Goal: Information Seeking & Learning: Learn about a topic

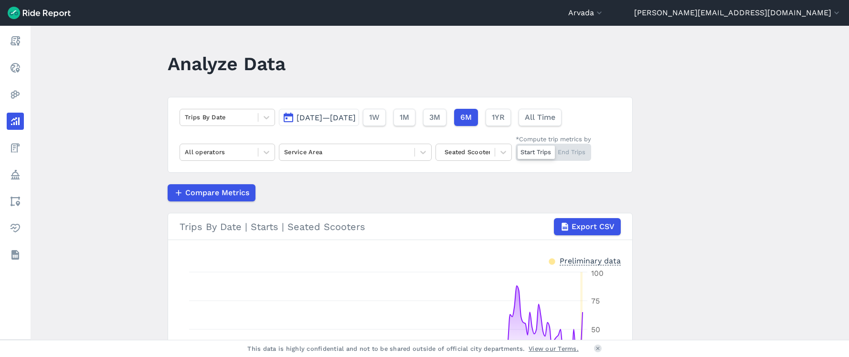
scroll to position [63, 0]
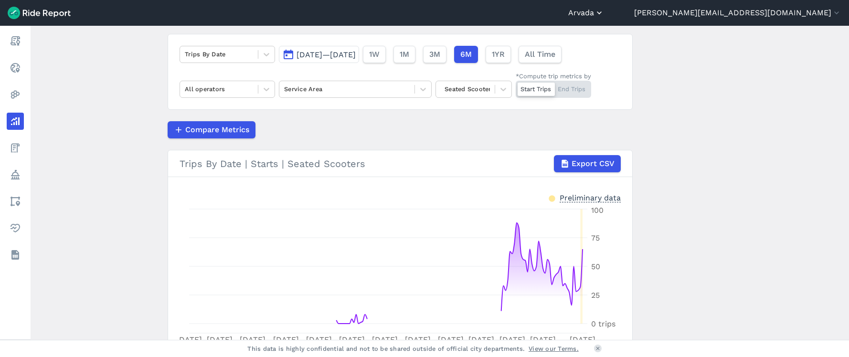
click at [604, 12] on button "Arvada" at bounding box center [586, 12] width 36 height 11
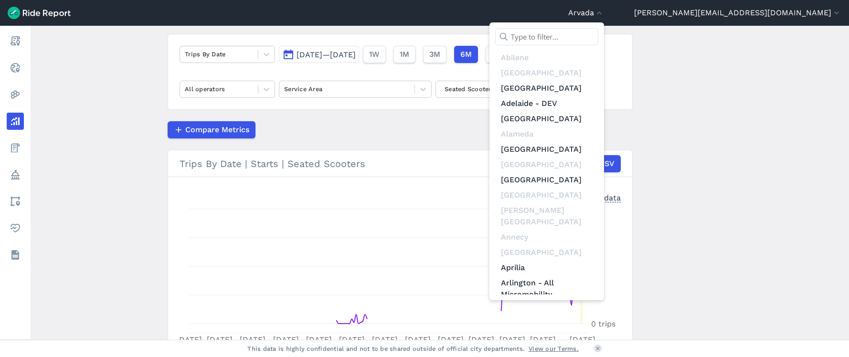
click at [598, 35] on input "text" at bounding box center [546, 36] width 103 height 17
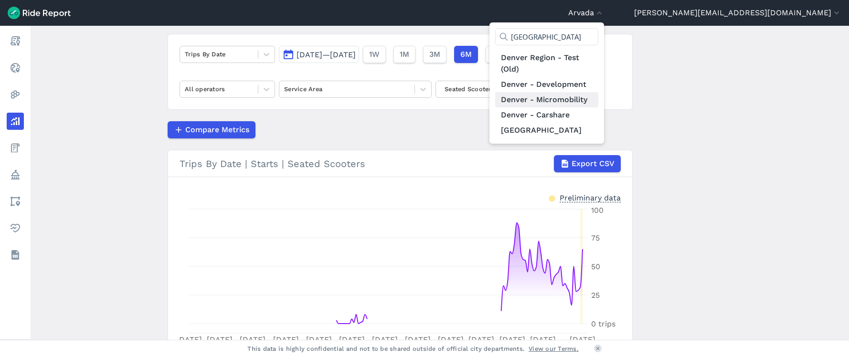
type input "[GEOGRAPHIC_DATA]"
click at [598, 101] on link "Denver - Micromobility" at bounding box center [546, 99] width 103 height 15
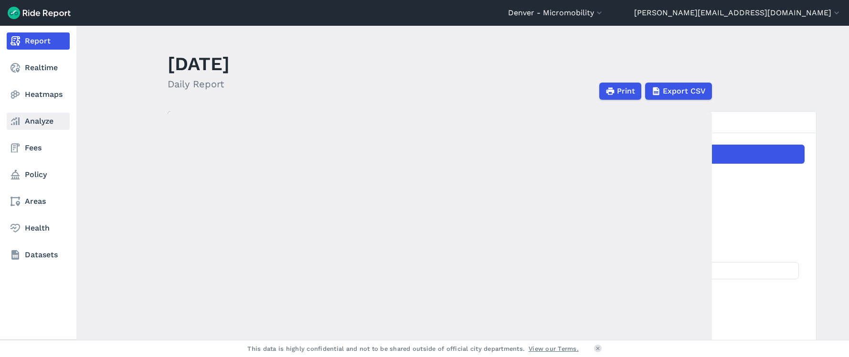
click at [25, 122] on link "Analyze" at bounding box center [38, 121] width 63 height 17
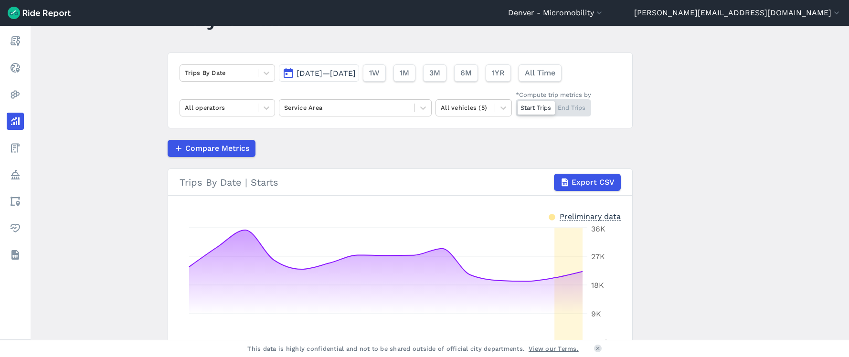
scroll to position [32, 0]
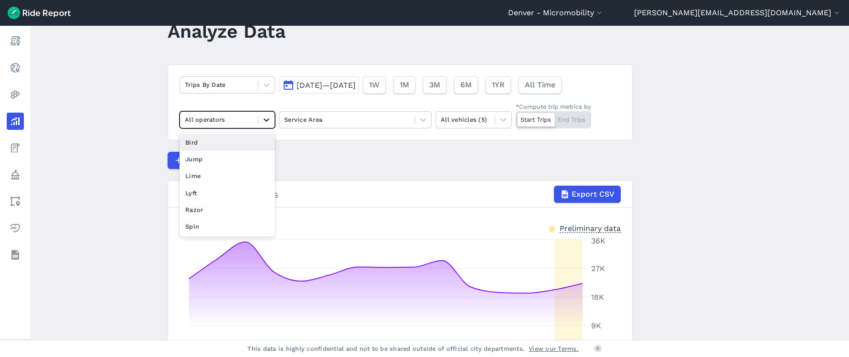
click at [263, 118] on icon at bounding box center [267, 120] width 10 height 10
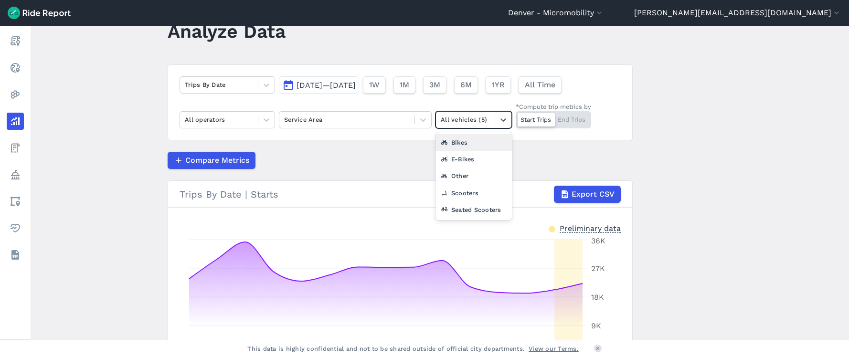
click at [443, 119] on div at bounding box center [465, 119] width 49 height 11
click at [460, 180] on div "Other" at bounding box center [473, 176] width 76 height 17
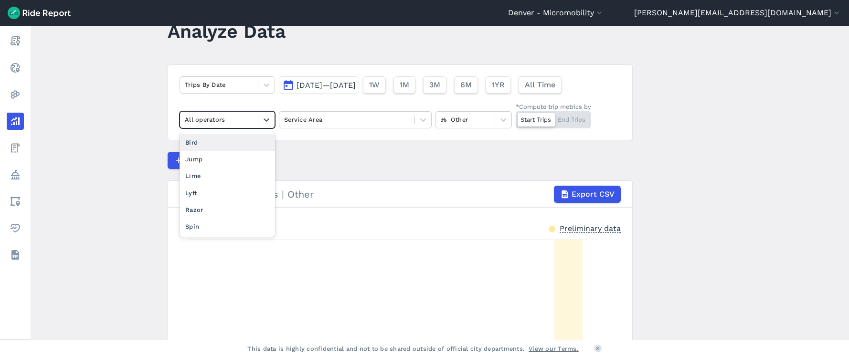
click at [245, 124] on div at bounding box center [219, 119] width 68 height 11
click at [227, 175] on div "Lime" at bounding box center [226, 176] width 95 height 17
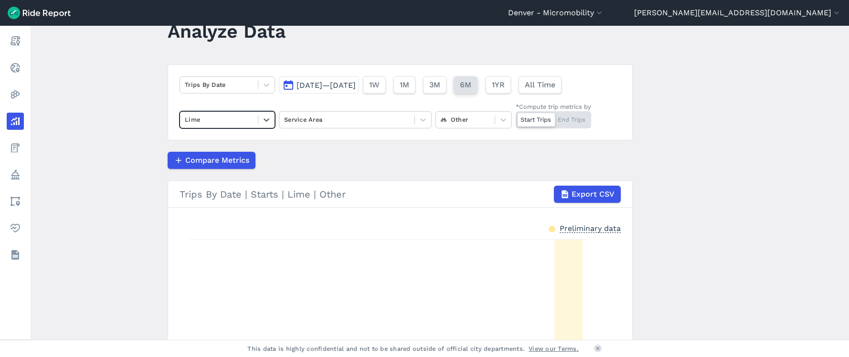
click at [471, 85] on span "6M" at bounding box center [465, 84] width 11 height 11
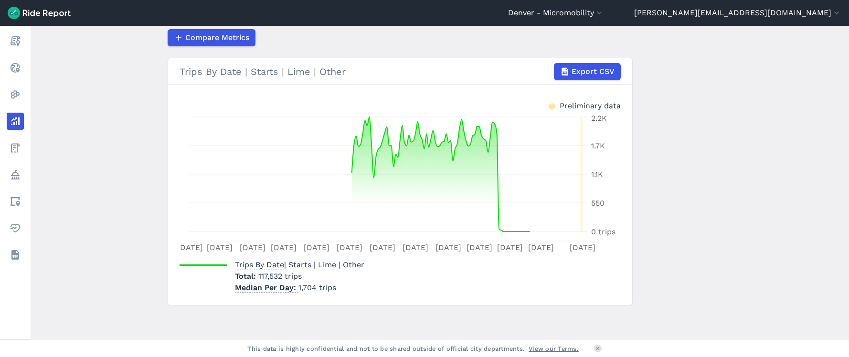
scroll to position [154, 0]
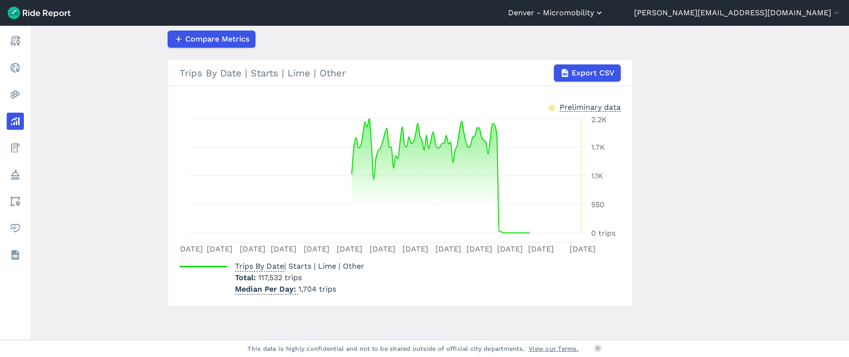
click at [604, 11] on button "Denver - Micromobility" at bounding box center [556, 12] width 96 height 11
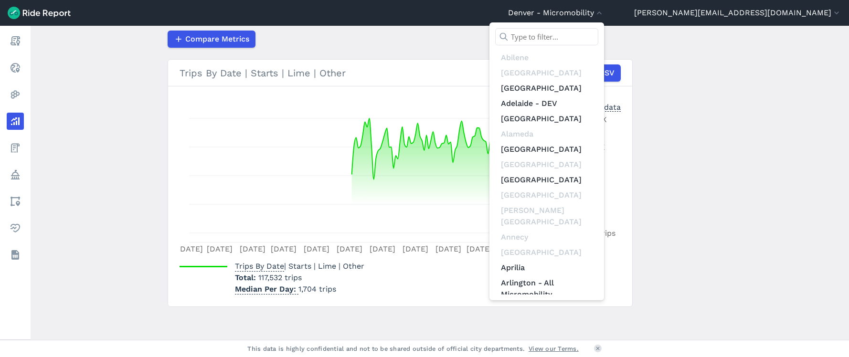
click at [598, 33] on input "text" at bounding box center [546, 36] width 103 height 17
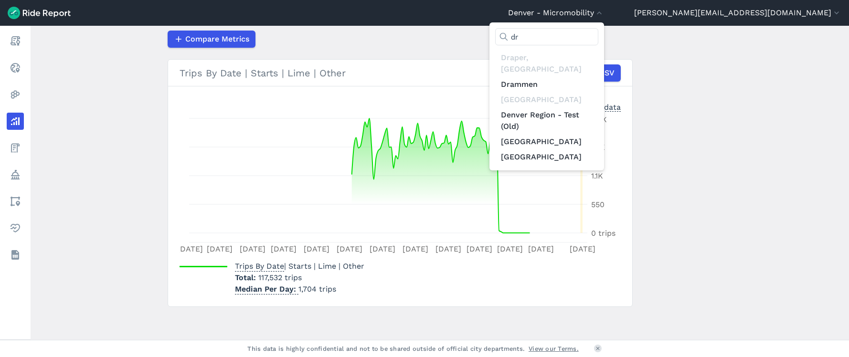
type input "d"
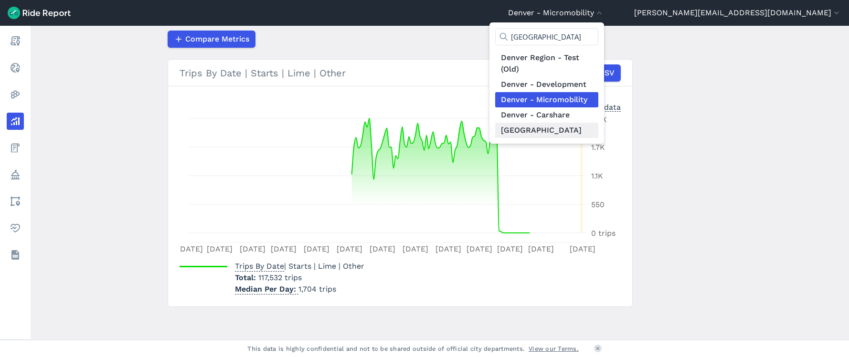
type input "[GEOGRAPHIC_DATA]"
click at [598, 130] on link "[GEOGRAPHIC_DATA]" at bounding box center [546, 130] width 103 height 15
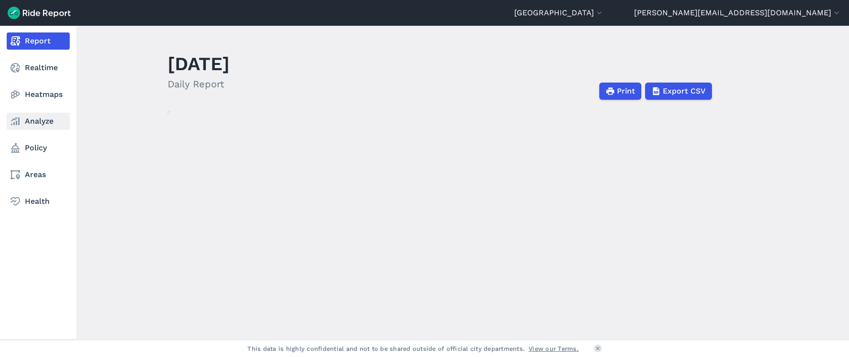
click at [30, 118] on link "Analyze" at bounding box center [38, 121] width 63 height 17
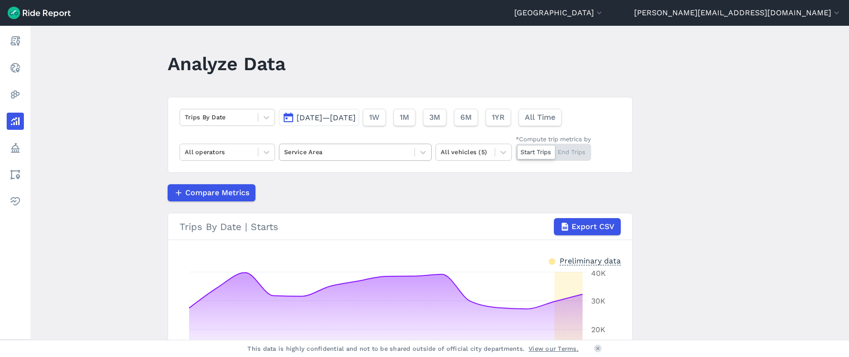
click at [300, 150] on div at bounding box center [347, 152] width 126 height 11
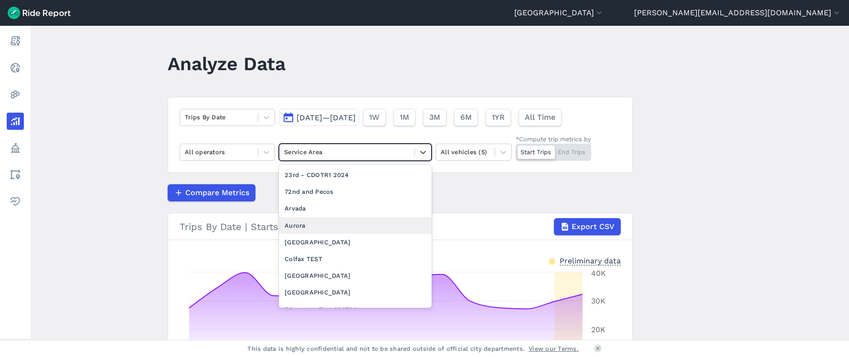
scroll to position [11, 0]
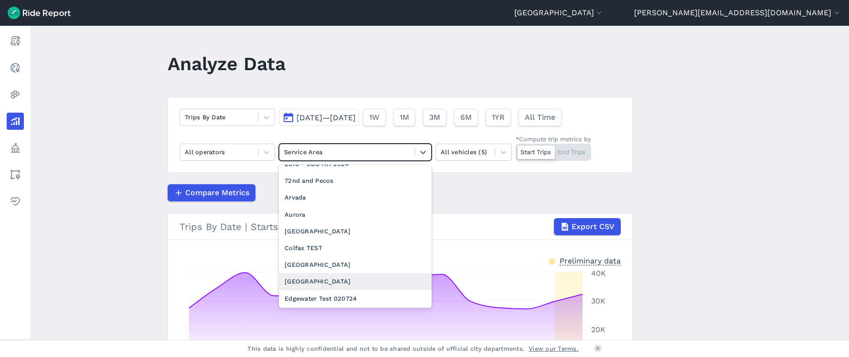
click at [316, 278] on div "[GEOGRAPHIC_DATA]" at bounding box center [355, 281] width 153 height 17
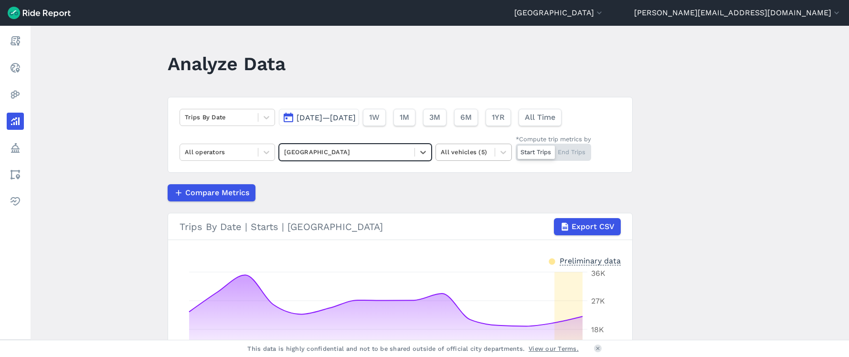
click at [468, 151] on div at bounding box center [465, 152] width 49 height 11
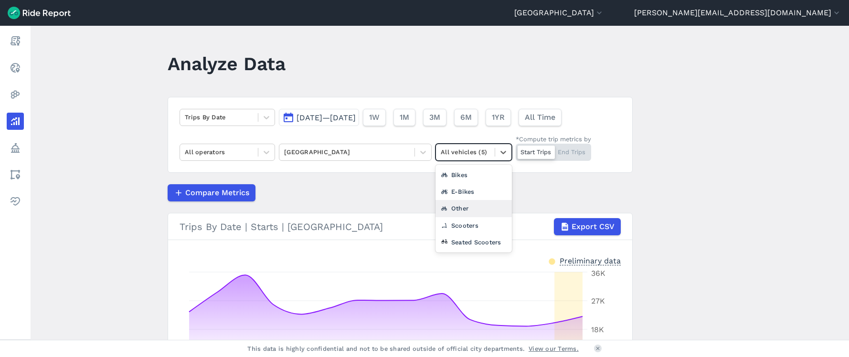
click at [463, 212] on div "Other" at bounding box center [473, 208] width 76 height 17
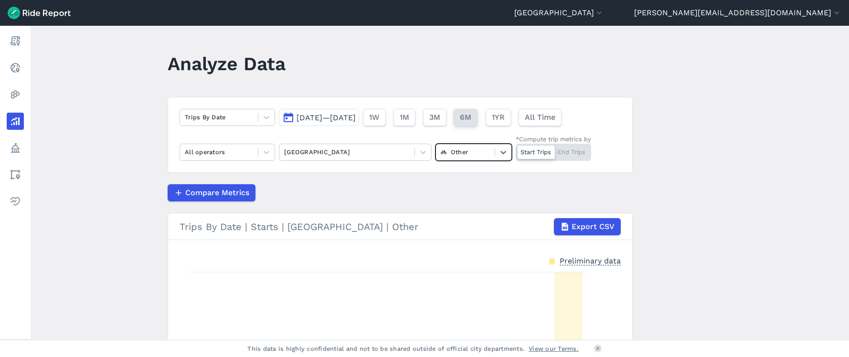
click at [471, 116] on span "6M" at bounding box center [465, 117] width 11 height 11
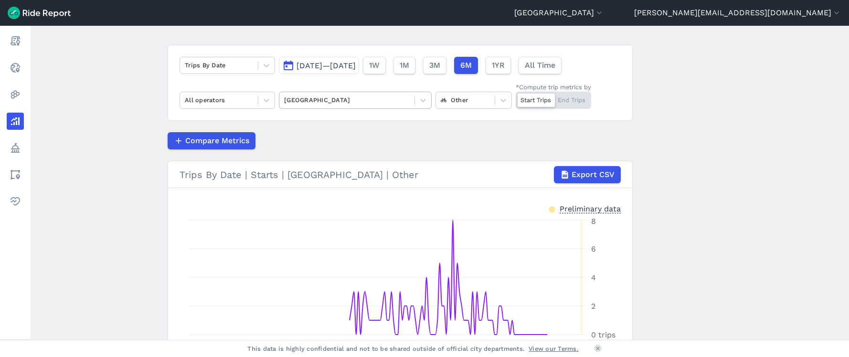
scroll to position [28, 0]
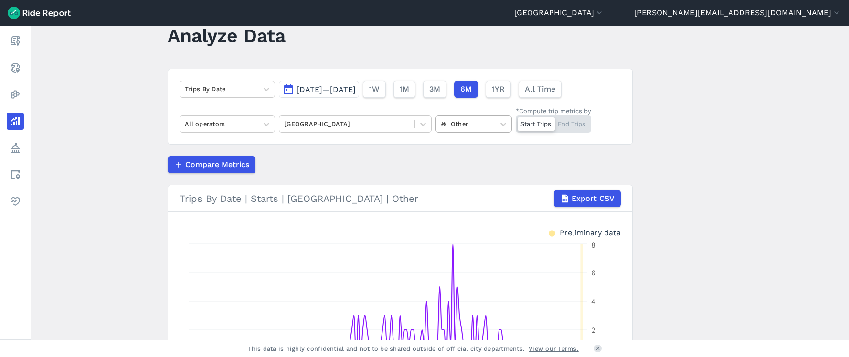
click at [467, 122] on div at bounding box center [465, 123] width 49 height 11
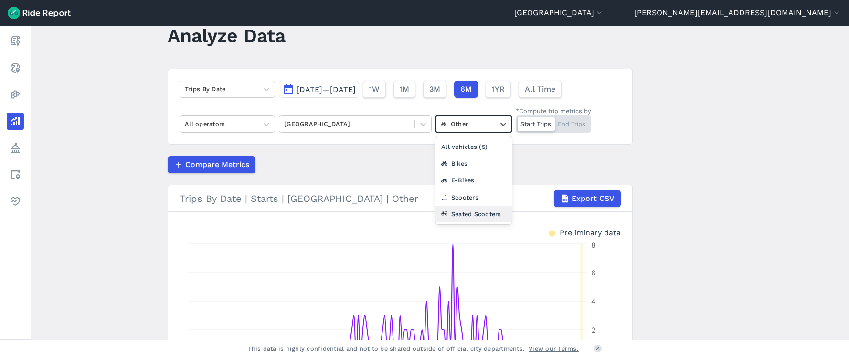
click at [468, 213] on div "Seated Scooters" at bounding box center [473, 214] width 76 height 17
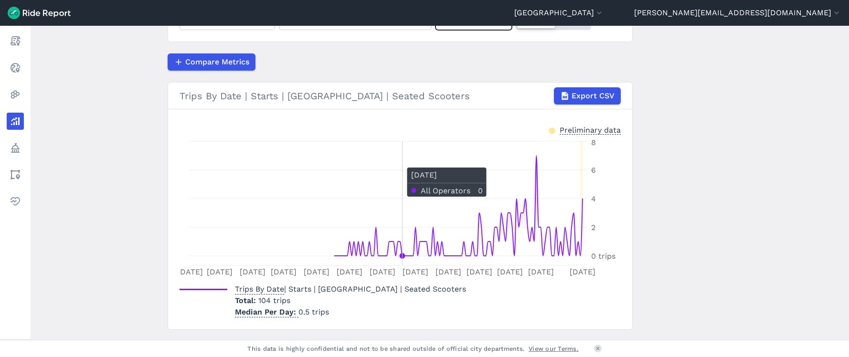
scroll to position [131, 0]
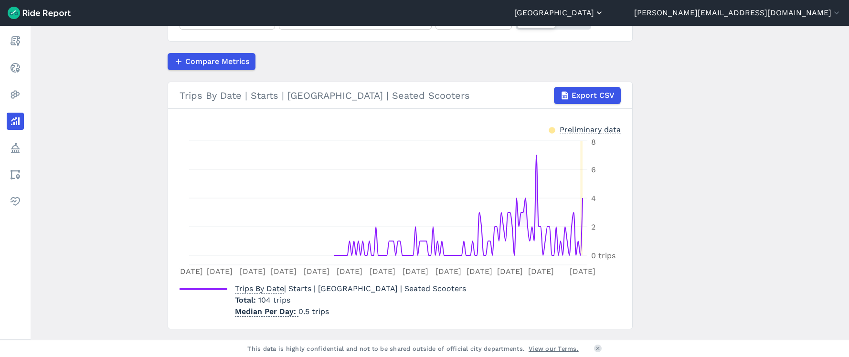
click at [604, 11] on button "[GEOGRAPHIC_DATA]" at bounding box center [559, 12] width 90 height 11
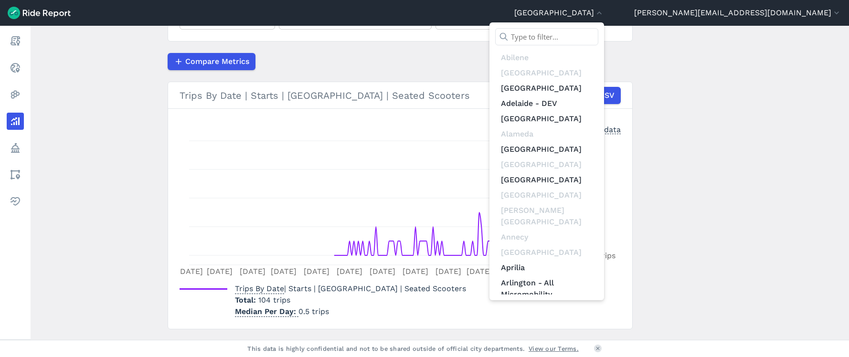
click at [598, 36] on input "text" at bounding box center [546, 36] width 103 height 17
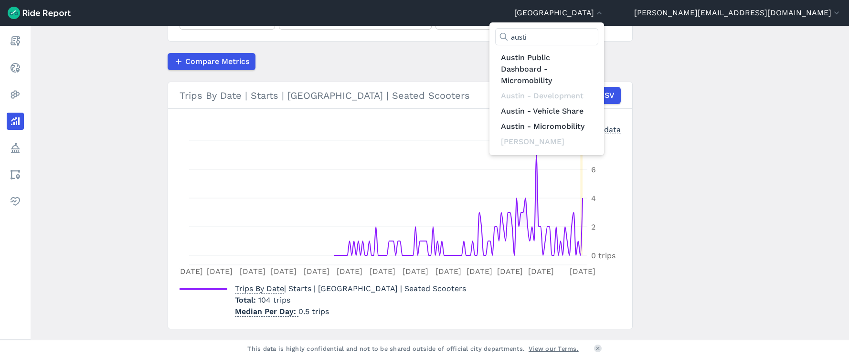
type input "austin"
click at [598, 126] on link "Austin - Micromobility" at bounding box center [546, 126] width 103 height 15
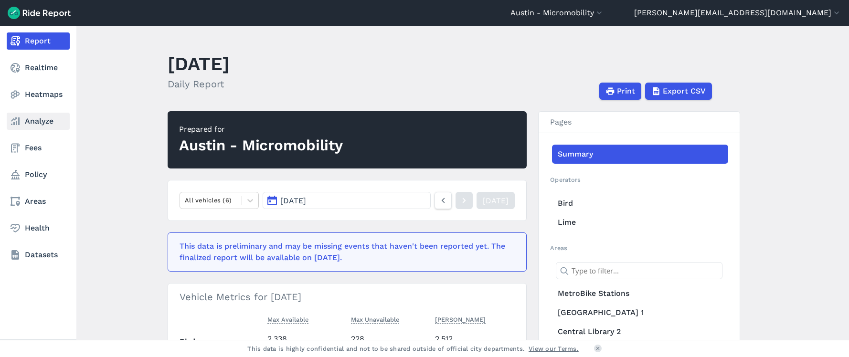
click at [35, 124] on link "Analyze" at bounding box center [38, 121] width 63 height 17
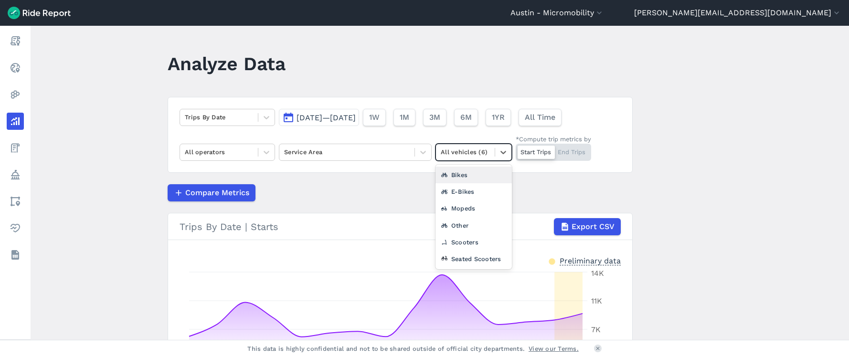
drag, startPoint x: 449, startPoint y: 155, endPoint x: 451, endPoint y: 161, distance: 6.6
click at [449, 155] on div at bounding box center [465, 152] width 49 height 11
click at [465, 227] on div "Other" at bounding box center [473, 225] width 76 height 17
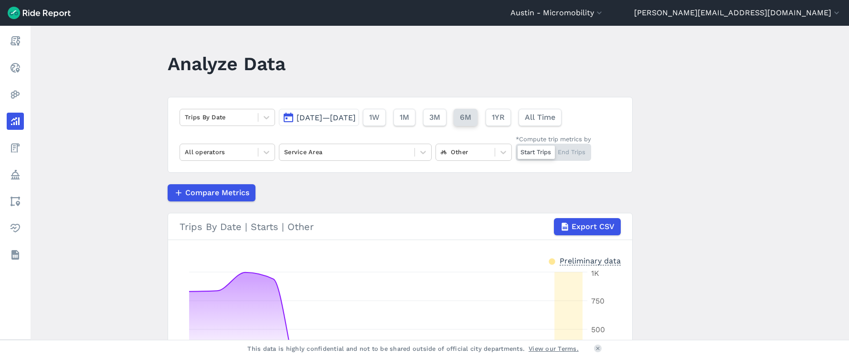
click at [471, 120] on span "6M" at bounding box center [465, 117] width 11 height 11
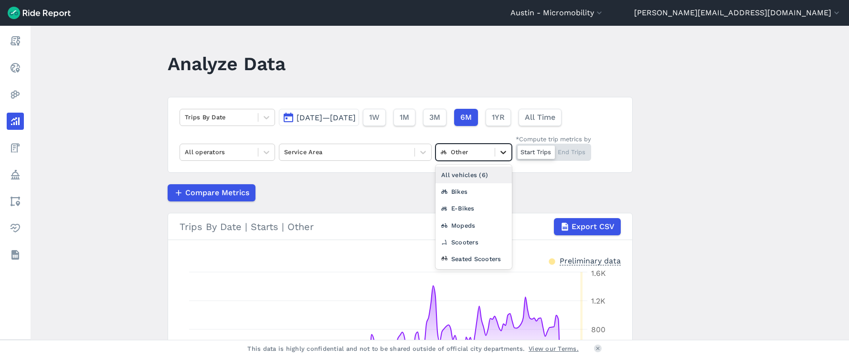
click at [502, 152] on icon at bounding box center [503, 152] width 6 height 3
click at [486, 264] on div "Seated Scooters" at bounding box center [473, 259] width 76 height 17
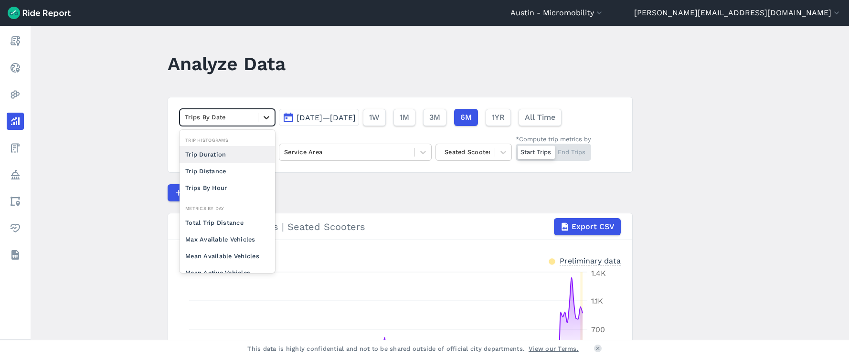
click at [264, 118] on icon at bounding box center [266, 117] width 6 height 3
click at [240, 242] on div "Max Available Vehicles" at bounding box center [226, 239] width 95 height 17
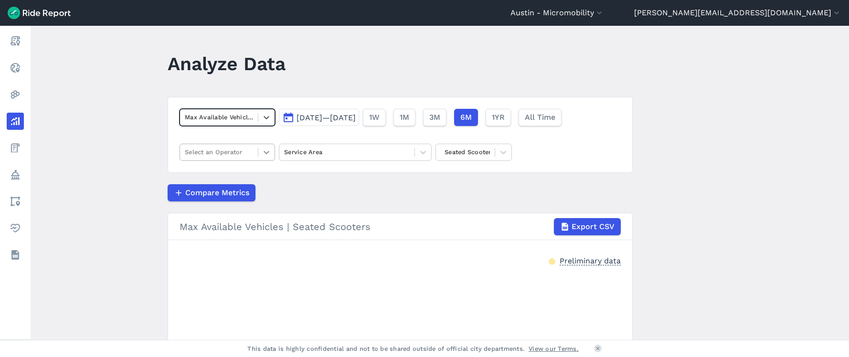
click at [263, 150] on icon at bounding box center [267, 153] width 10 height 10
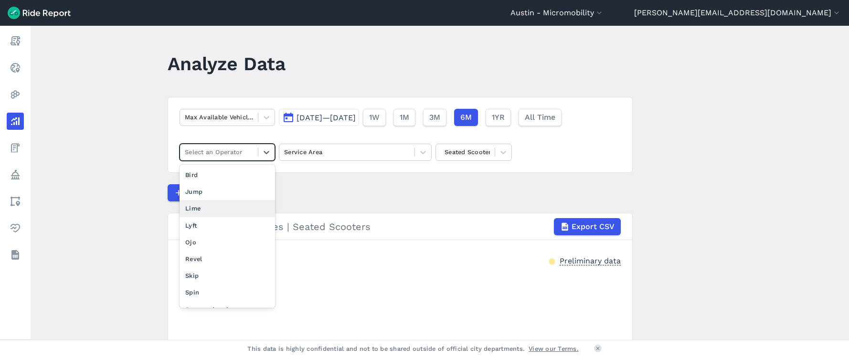
click at [239, 211] on div "Lime" at bounding box center [226, 208] width 95 height 17
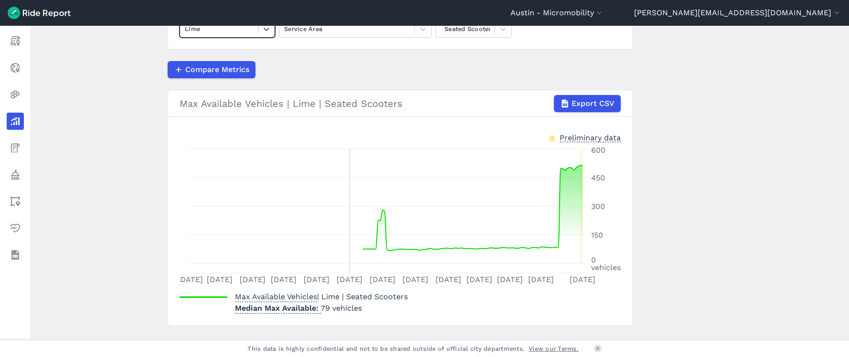
scroll to position [144, 0]
